Goal: Transaction & Acquisition: Purchase product/service

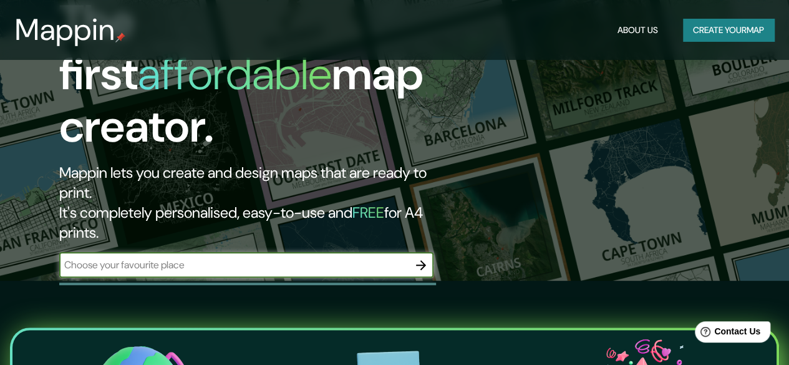
scroll to position [87, 0]
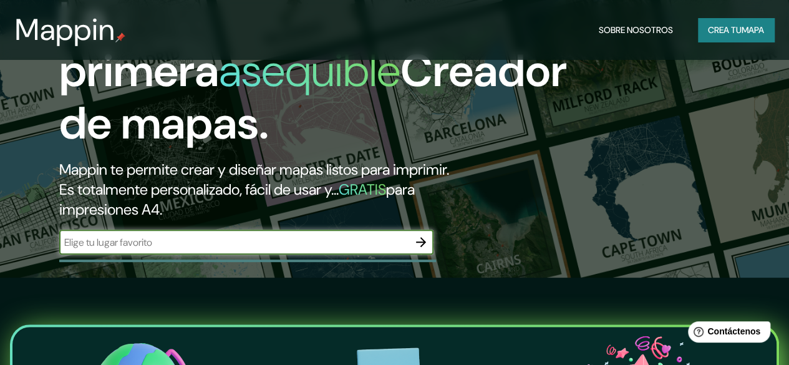
click at [324, 250] on input "text" at bounding box center [233, 242] width 349 height 14
type input "tunja"
click at [424, 247] on icon "button" at bounding box center [421, 242] width 10 height 10
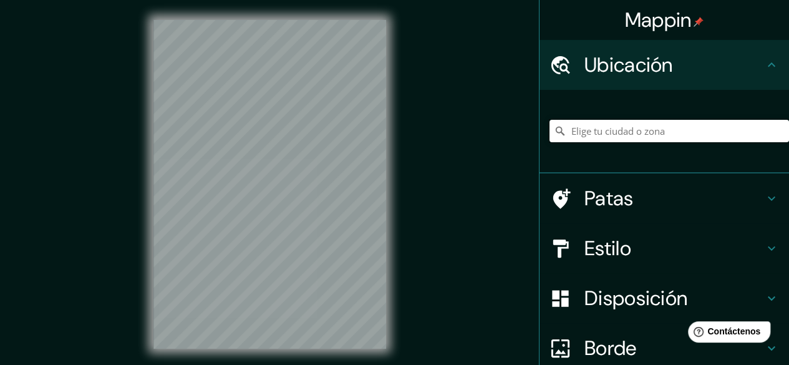
click at [594, 133] on input "Elige tu ciudad o zona" at bounding box center [670, 131] width 240 height 22
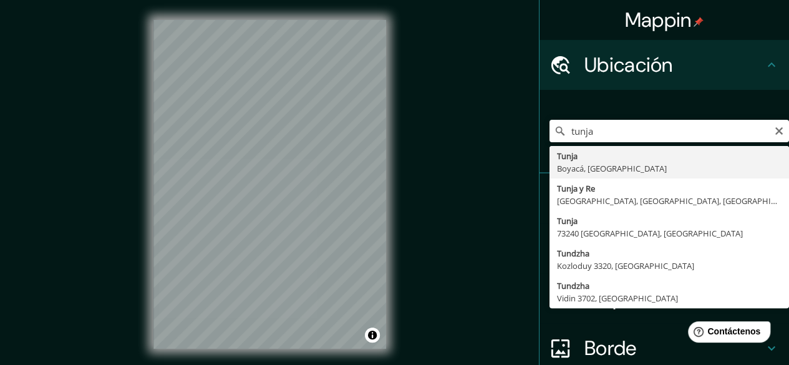
type input "Tunja, Boyacá, [GEOGRAPHIC_DATA]"
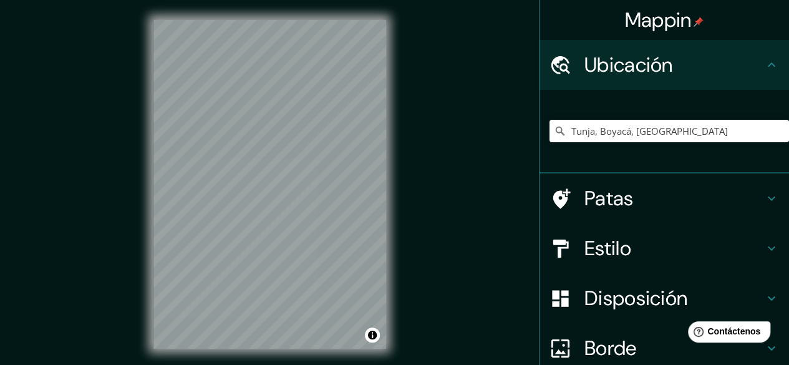
click at [133, 352] on div "© Mapbox © OpenStreetMap Improve this map" at bounding box center [269, 184] width 273 height 369
click at [392, 107] on div "© Mapbox © OpenStreetMap Improve this map" at bounding box center [269, 184] width 273 height 369
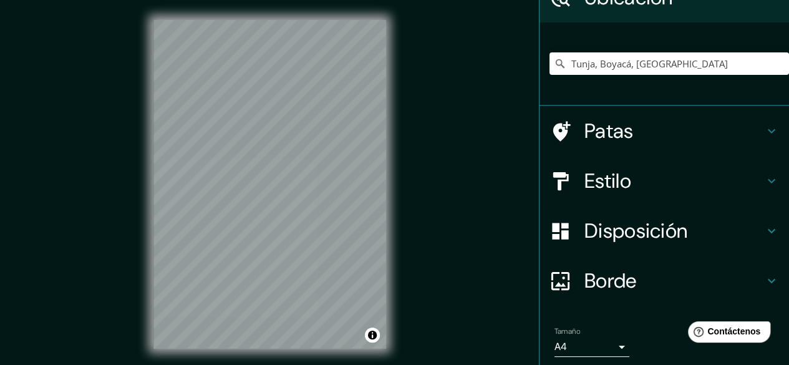
scroll to position [71, 0]
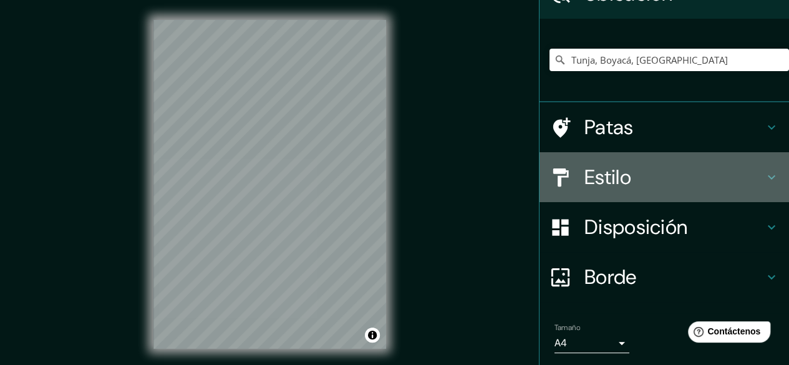
click at [603, 179] on font "Estilo" at bounding box center [607, 177] width 47 height 26
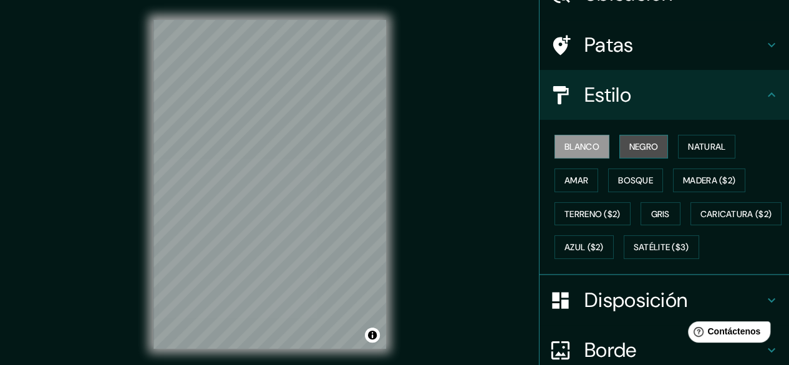
click at [631, 147] on font "Negro" at bounding box center [643, 146] width 29 height 11
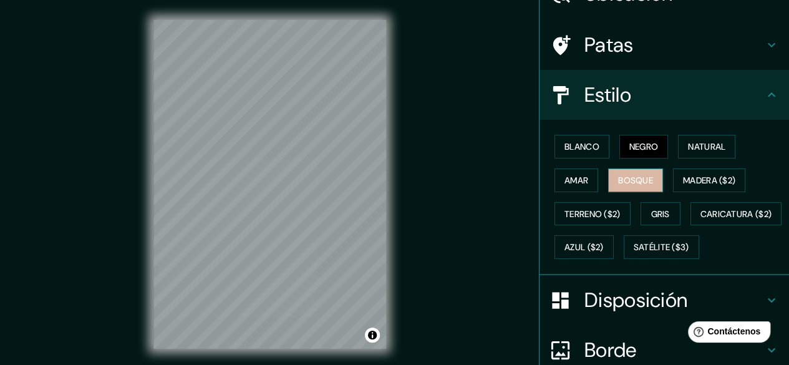
click at [618, 183] on font "Bosque" at bounding box center [635, 180] width 35 height 11
click at [625, 193] on div "Blanco Negro Natural Amar Bosque Madera ($2) Terreno ($2) Gris Caricatura ($2) …" at bounding box center [670, 197] width 240 height 134
click at [608, 185] on button "Bosque" at bounding box center [635, 180] width 55 height 24
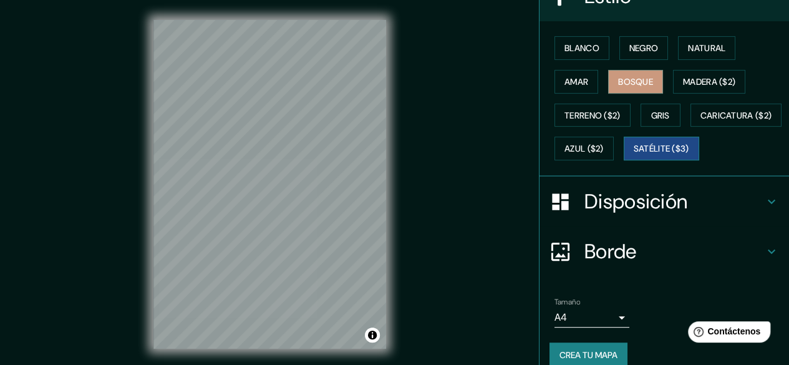
scroll to position [215, 0]
